Goal: Answer question/provide support: Share knowledge or assist other users

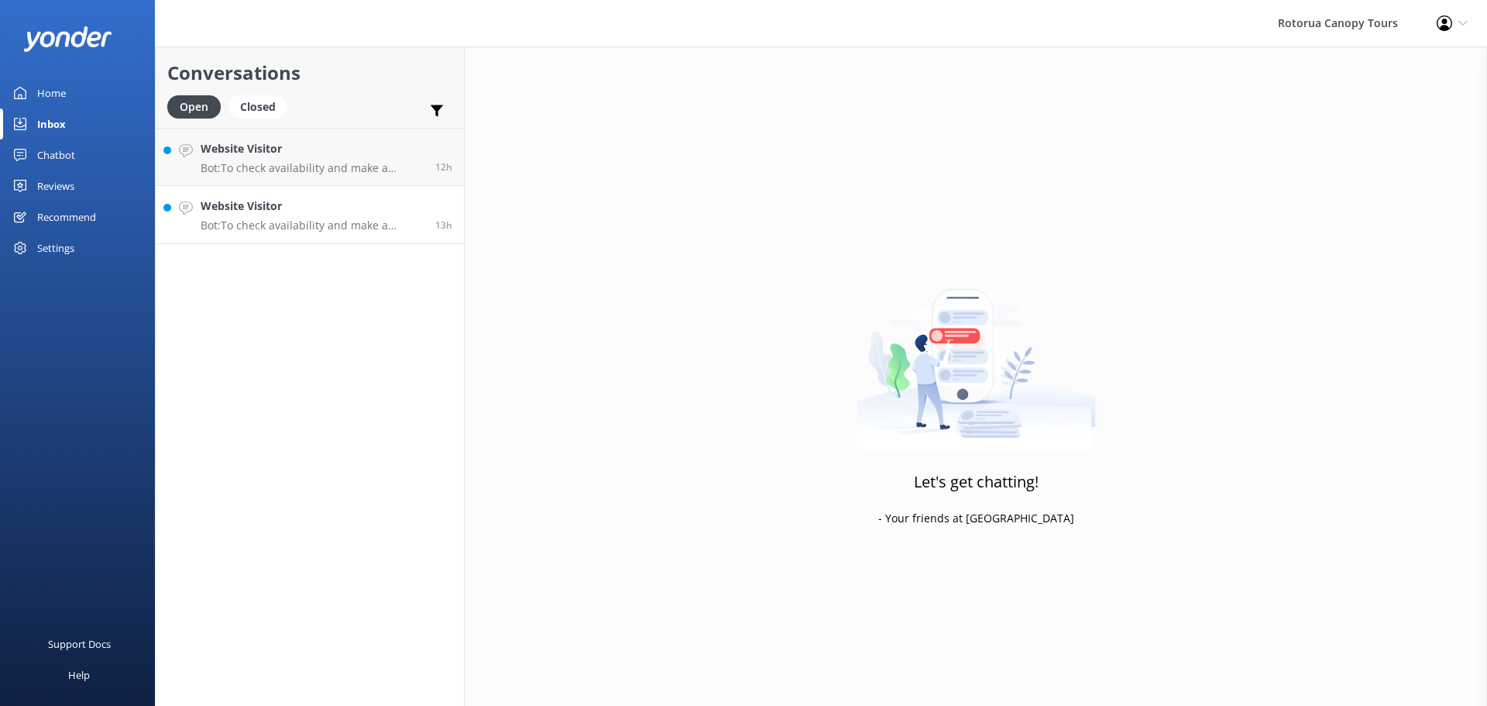
click at [332, 221] on p "Bot: To check availability and make a booking, please visit [URL][DOMAIN_NAME]." at bounding box center [312, 225] width 223 height 14
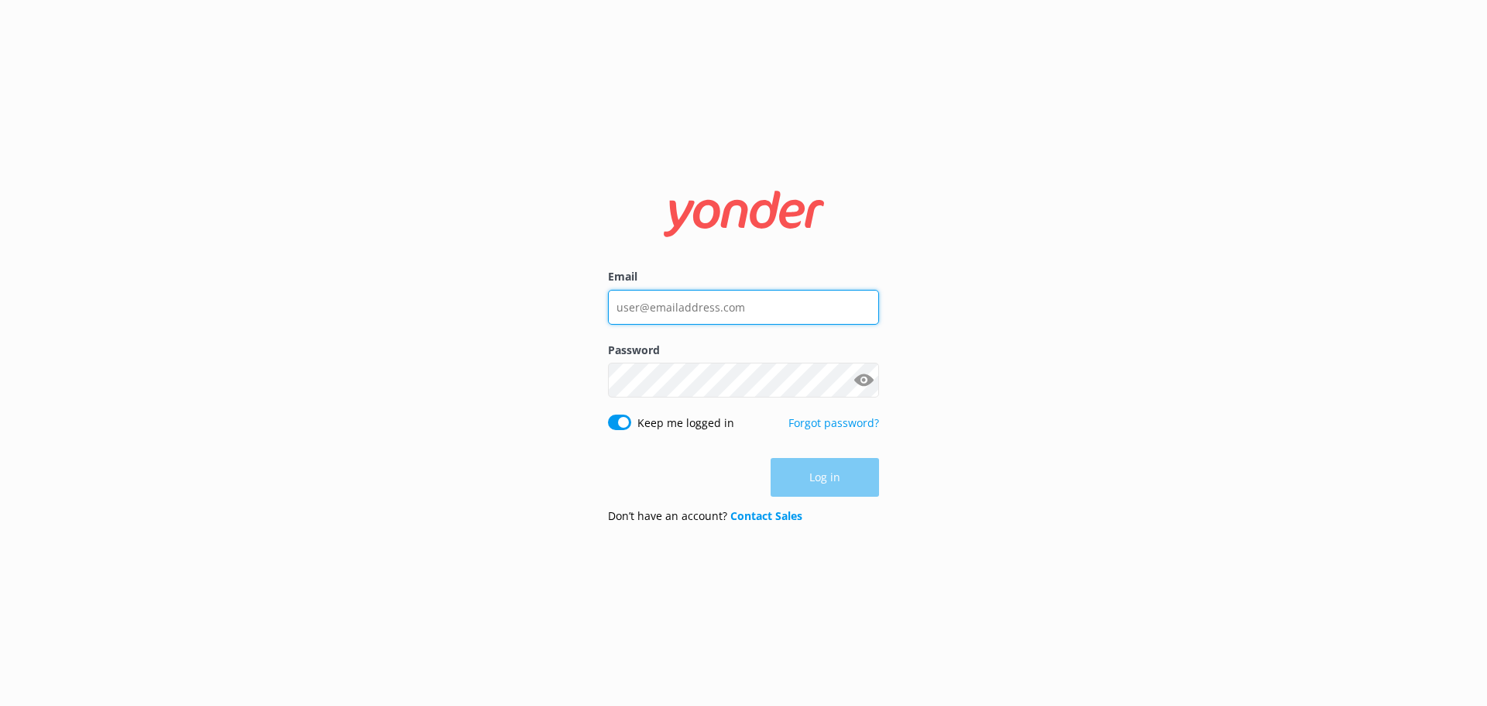
type input "[EMAIL_ADDRESS][DOMAIN_NAME]"
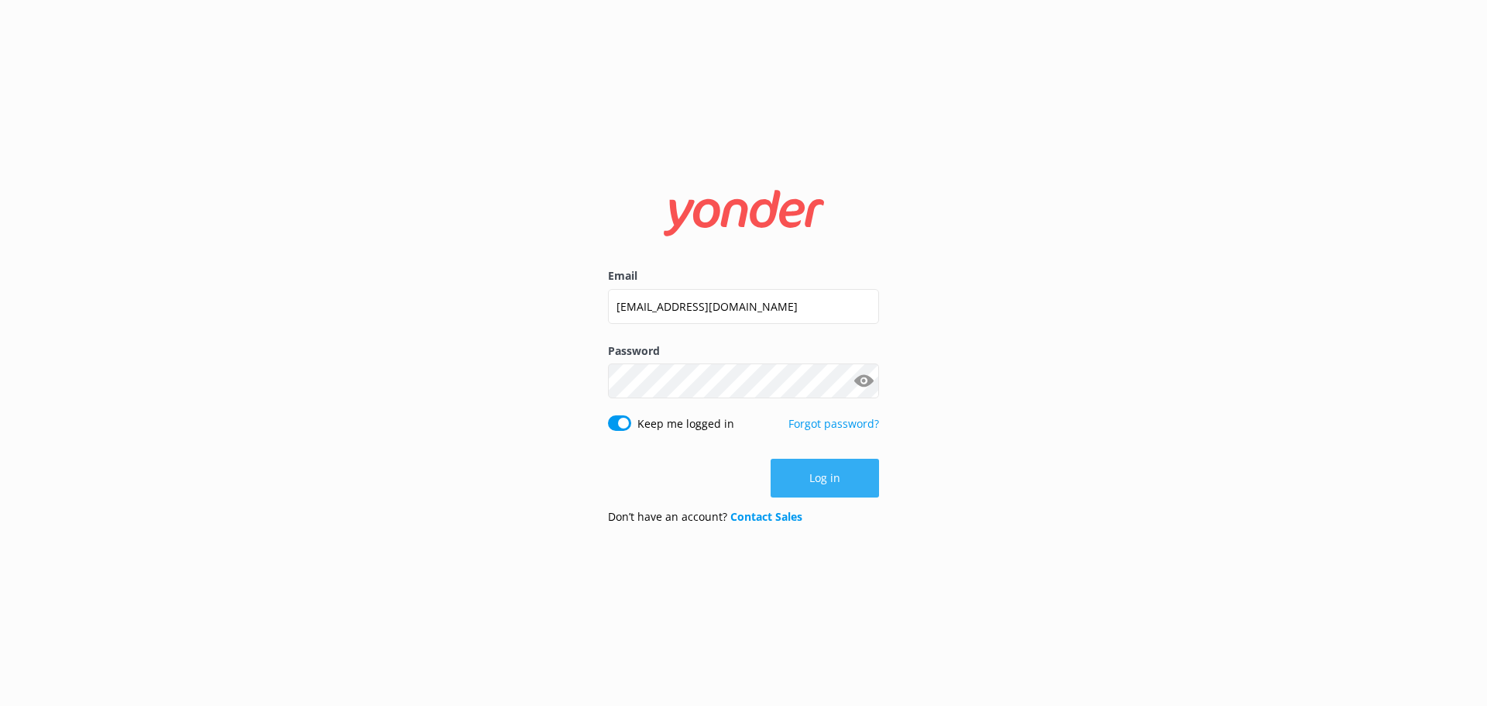
click at [825, 493] on button "Log in" at bounding box center [825, 478] width 108 height 39
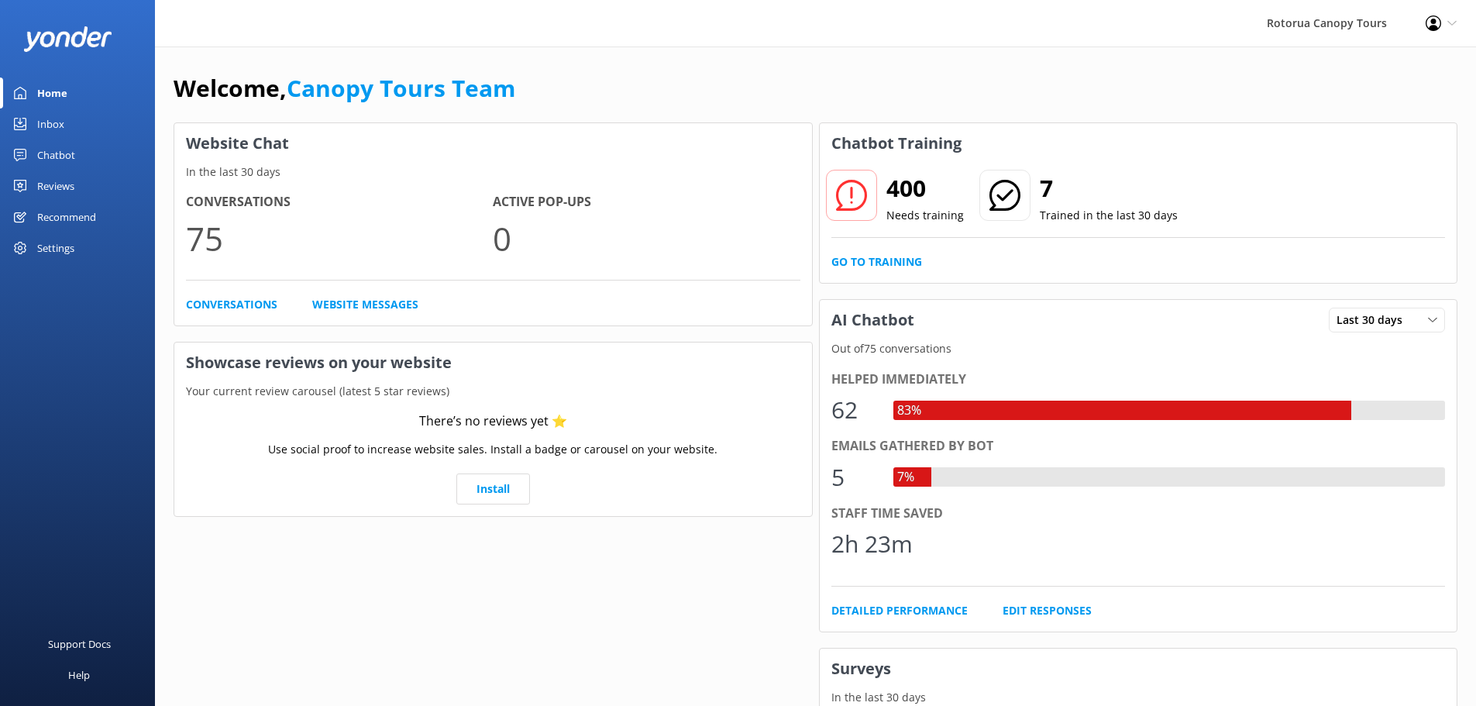
click at [70, 153] on div "Chatbot" at bounding box center [56, 154] width 38 height 31
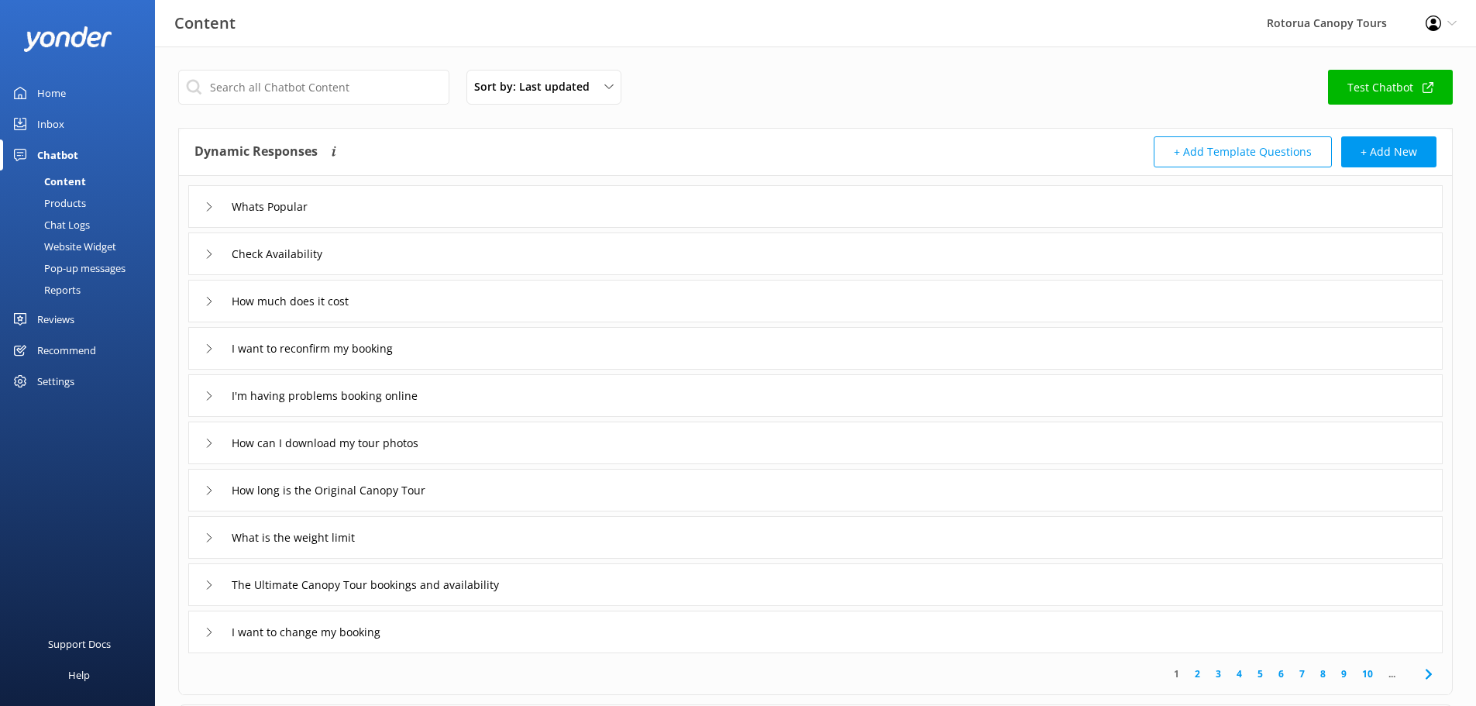
click at [55, 125] on div "Inbox" at bounding box center [50, 123] width 27 height 31
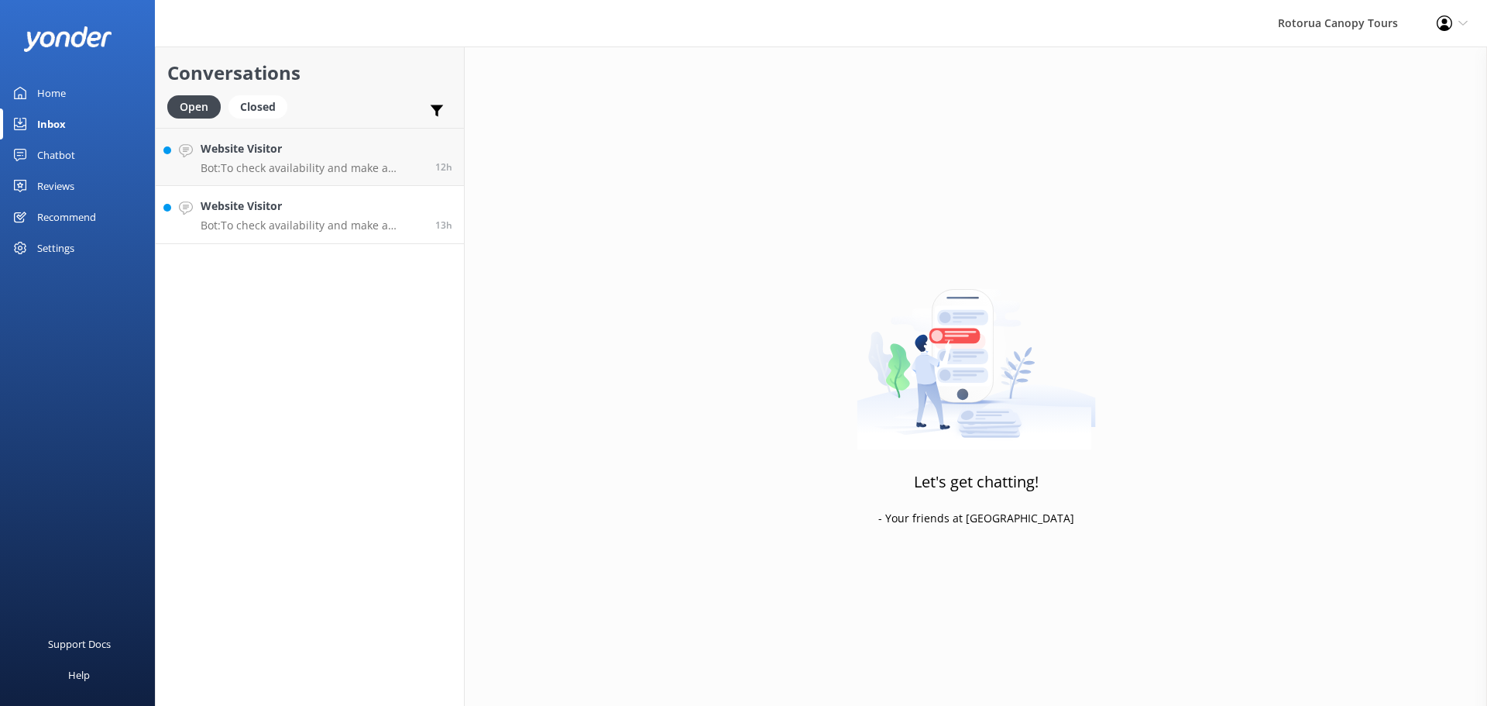
click at [325, 216] on div "Website Visitor Bot: To check availability and make a booking, please visit [UR…" at bounding box center [312, 215] width 223 height 34
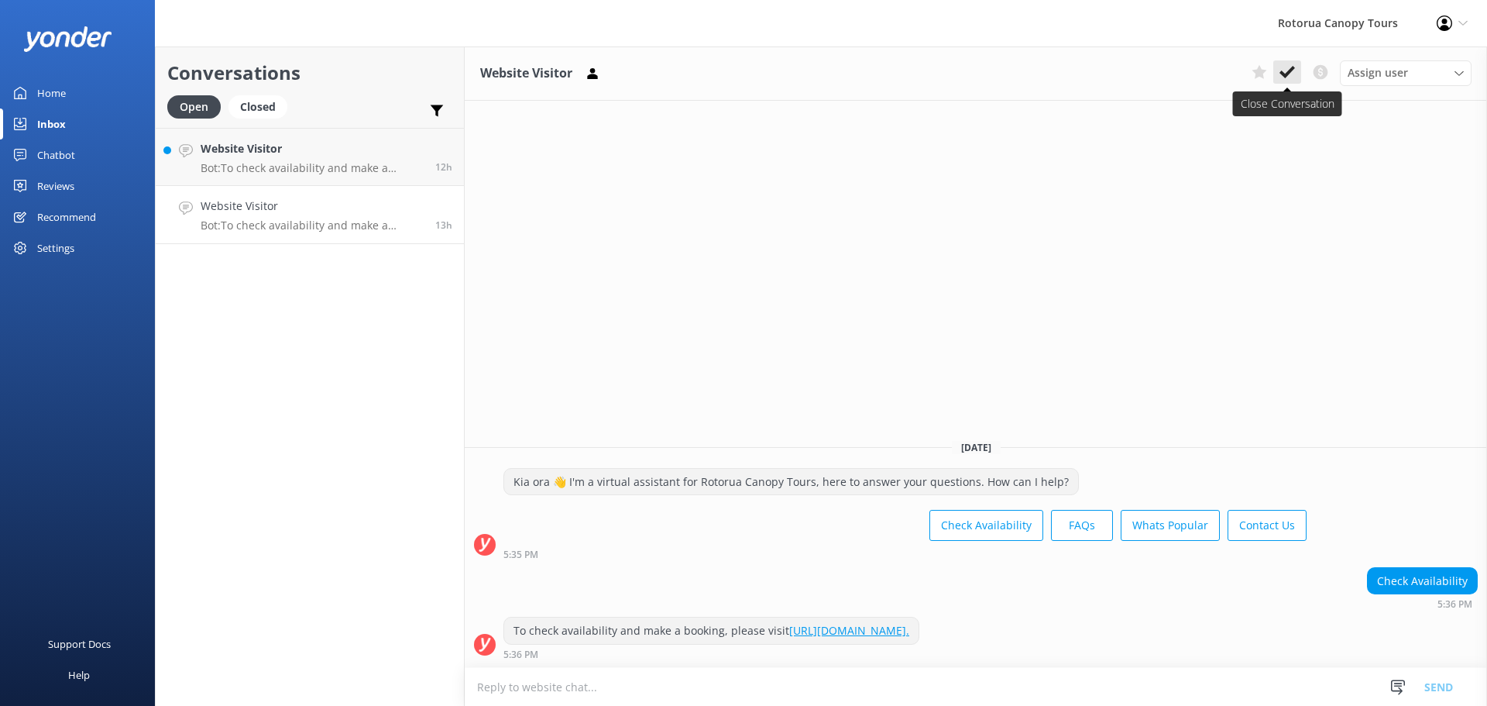
click at [1296, 74] on button at bounding box center [1288, 71] width 28 height 23
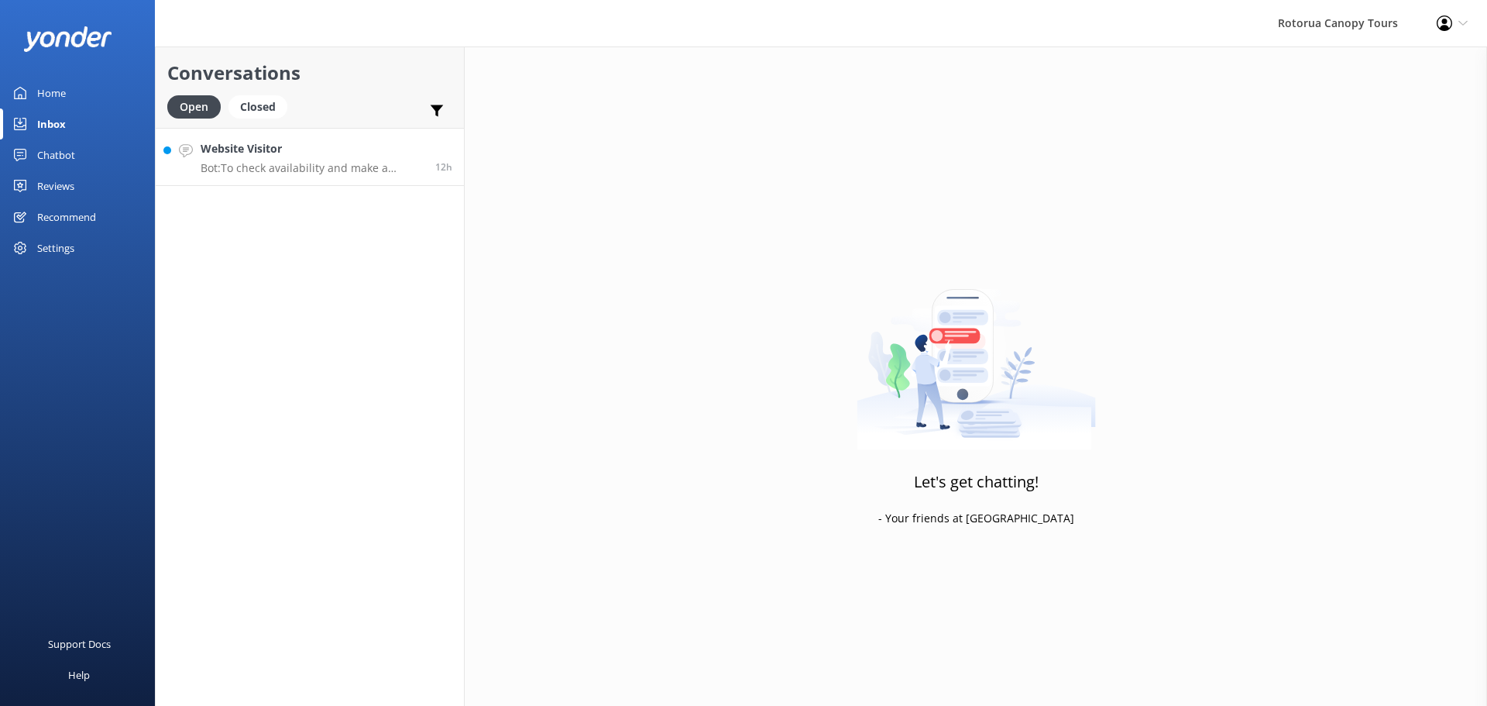
click at [366, 161] on p "Bot: To check availability and make a booking, please visit [URL][DOMAIN_NAME]." at bounding box center [312, 168] width 223 height 14
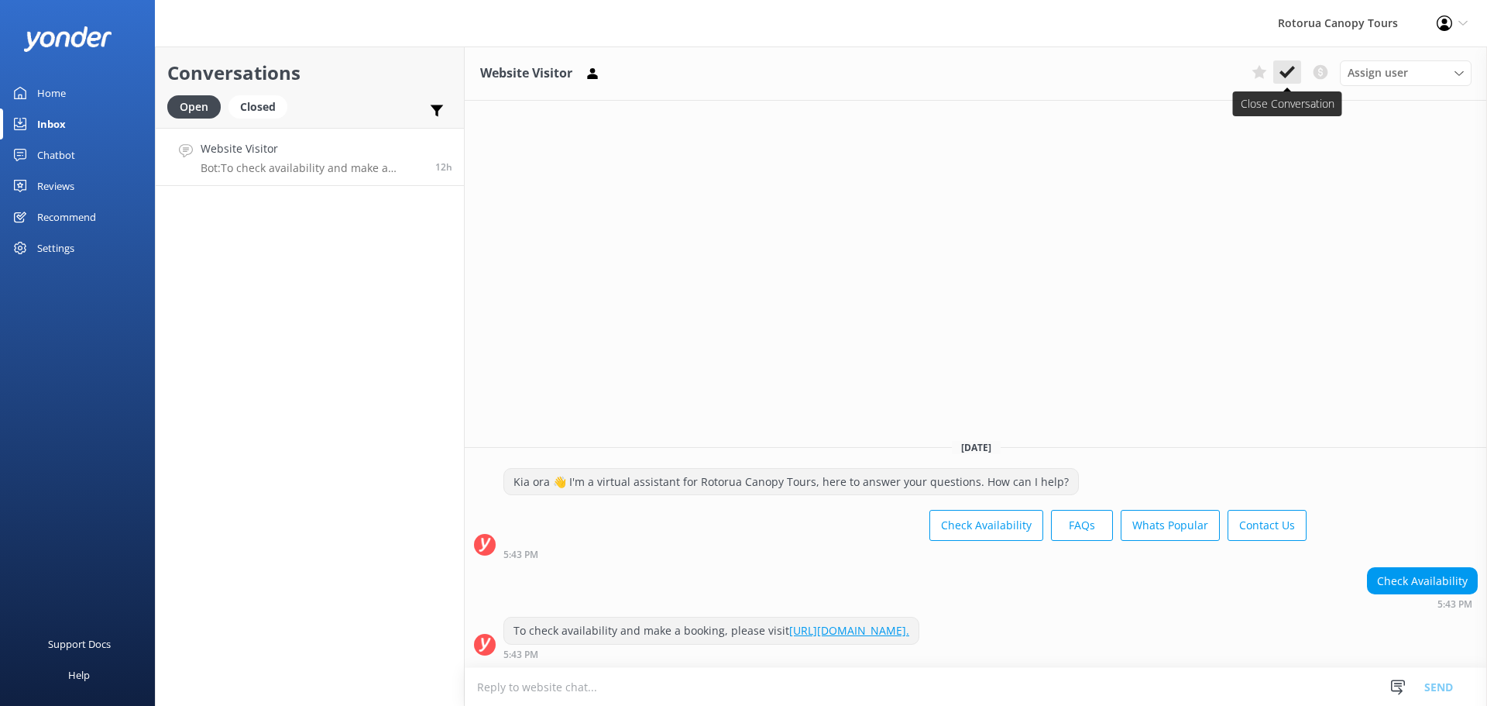
click at [1288, 70] on icon at bounding box center [1287, 71] width 15 height 15
